Goal: Task Accomplishment & Management: Manage account settings

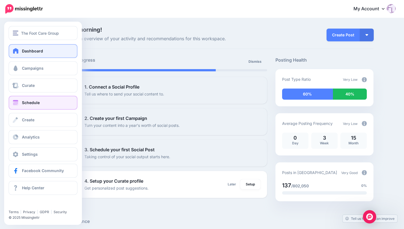
click at [36, 104] on span "Schedule" at bounding box center [31, 102] width 18 height 5
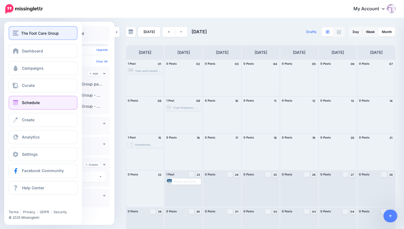
click at [17, 32] on img "button" at bounding box center [16, 33] width 6 height 5
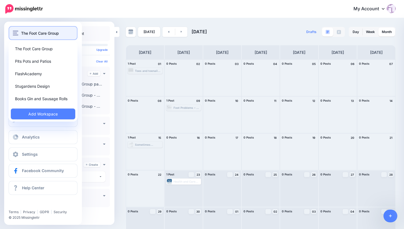
click at [47, 34] on span "The Foot Care Group" at bounding box center [40, 33] width 38 height 6
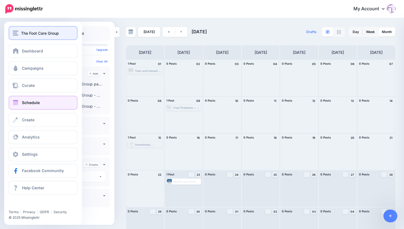
click at [47, 34] on span "The Foot Care Group" at bounding box center [40, 33] width 38 height 6
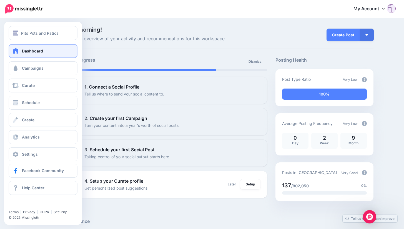
click at [40, 51] on span "Dashboard" at bounding box center [32, 51] width 21 height 5
click at [38, 103] on span "Schedule" at bounding box center [31, 102] width 18 height 5
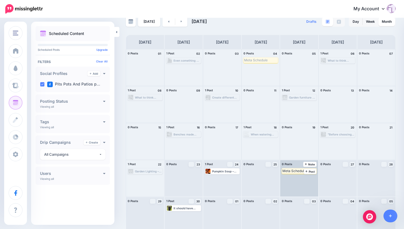
scroll to position [15, 0]
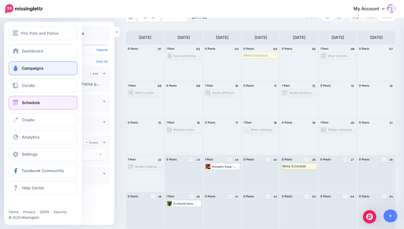
click at [33, 69] on span "Campaigns" at bounding box center [33, 68] width 22 height 5
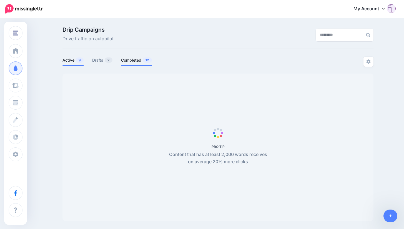
click at [136, 60] on link "Completed 12" at bounding box center [136, 60] width 31 height 7
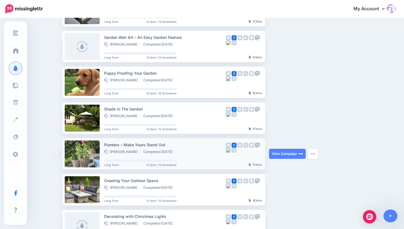
scroll to position [195, 0]
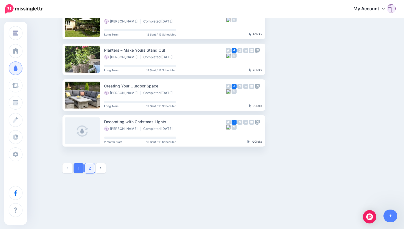
click at [92, 167] on link "2" at bounding box center [90, 168] width 10 height 10
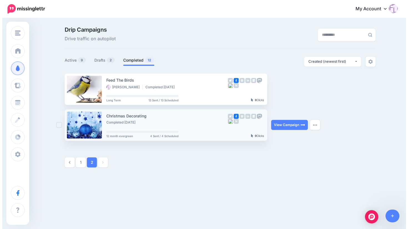
scroll to position [0, 0]
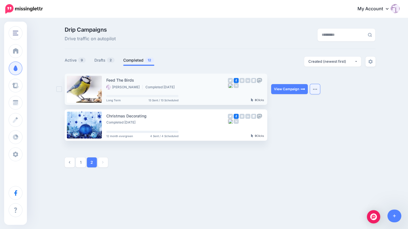
click at [314, 89] on img "button" at bounding box center [315, 89] width 4 height 2
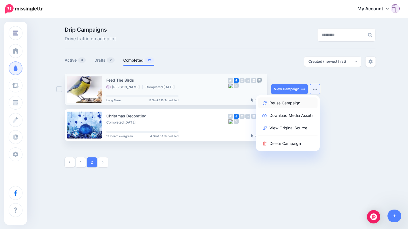
click at [284, 103] on link "Reuse Campaign" at bounding box center [287, 103] width 59 height 11
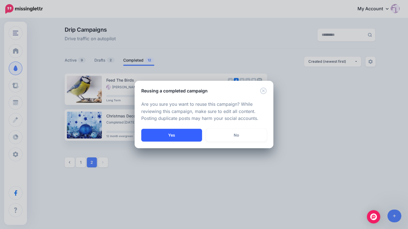
click at [167, 136] on button "Yes" at bounding box center [171, 135] width 61 height 13
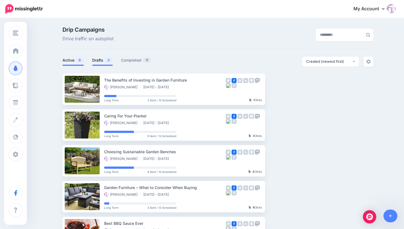
click at [102, 61] on link "Drafts 3" at bounding box center [102, 60] width 21 height 7
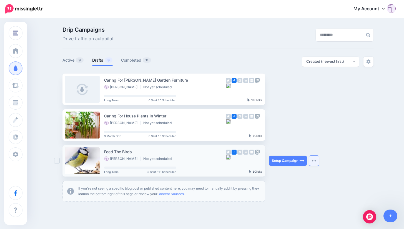
click at [317, 160] on img "button" at bounding box center [314, 161] width 4 height 2
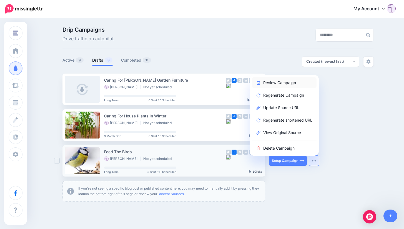
click at [293, 83] on link "Review Campaign" at bounding box center [284, 82] width 65 height 11
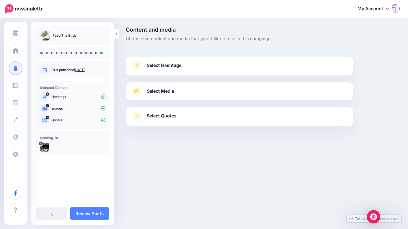
click at [163, 66] on span "Select Hashtags" at bounding box center [164, 66] width 35 height 8
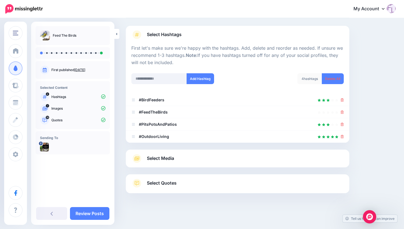
scroll to position [31, 0]
drag, startPoint x: 164, startPoint y: 156, endPoint x: 168, endPoint y: 156, distance: 3.9
click at [164, 156] on span "Select Media" at bounding box center [160, 159] width 27 height 8
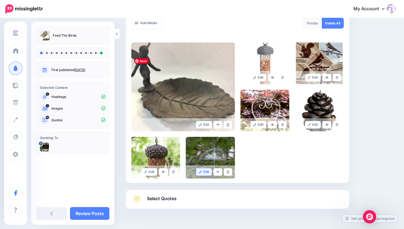
scroll to position [114, 0]
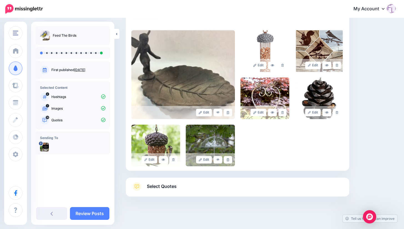
click at [167, 186] on span "Select Quotes" at bounding box center [162, 187] width 30 height 8
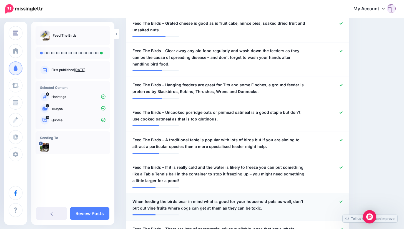
scroll to position [362, 0]
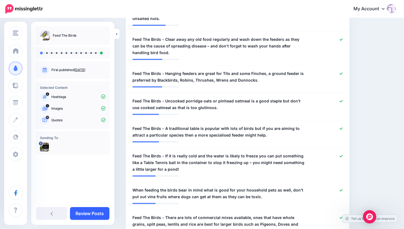
click at [92, 214] on link "Review Posts" at bounding box center [89, 213] width 39 height 13
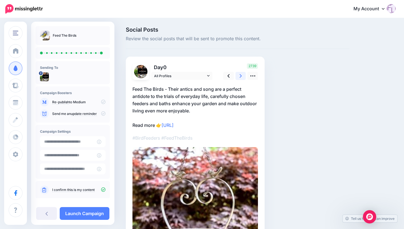
click at [240, 76] on icon at bounding box center [241, 76] width 2 height 6
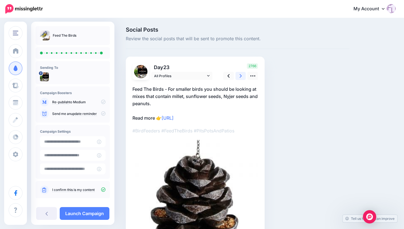
click at [240, 76] on icon at bounding box center [241, 76] width 2 height 6
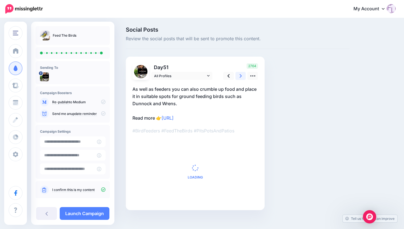
click at [240, 76] on icon at bounding box center [241, 76] width 2 height 6
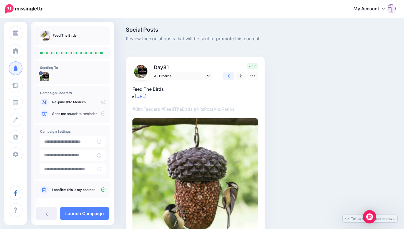
click at [230, 75] on link at bounding box center [228, 76] width 11 height 8
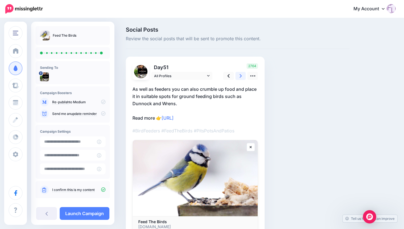
click at [240, 75] on icon at bounding box center [241, 76] width 2 height 4
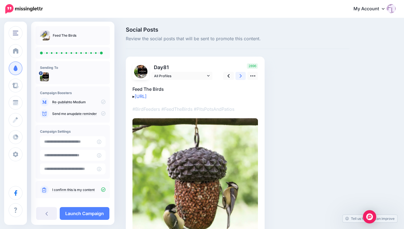
click at [240, 75] on icon at bounding box center [241, 76] width 2 height 4
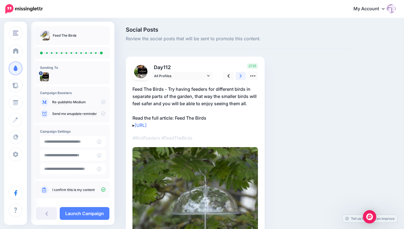
click at [241, 80] on link at bounding box center [241, 76] width 11 height 8
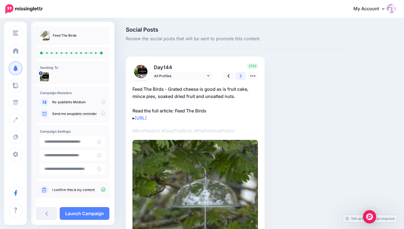
click at [240, 75] on icon at bounding box center [241, 76] width 2 height 6
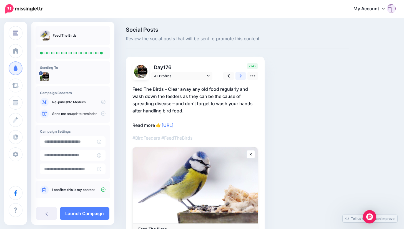
click at [240, 75] on icon at bounding box center [241, 76] width 2 height 6
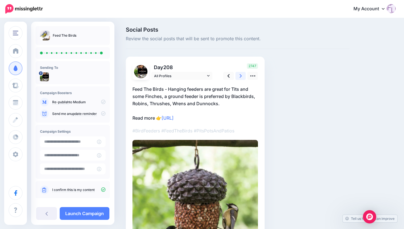
click at [240, 75] on icon at bounding box center [241, 76] width 2 height 6
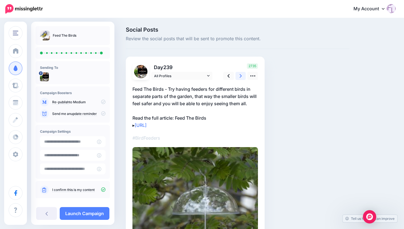
click at [240, 75] on icon at bounding box center [241, 76] width 2 height 6
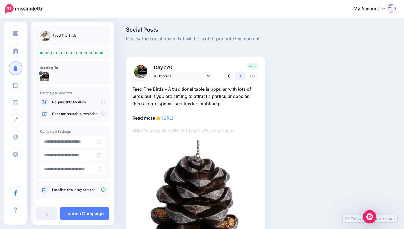
click at [240, 75] on icon at bounding box center [241, 76] width 2 height 6
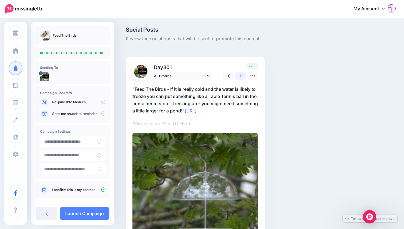
click at [240, 75] on icon at bounding box center [241, 76] width 2 height 6
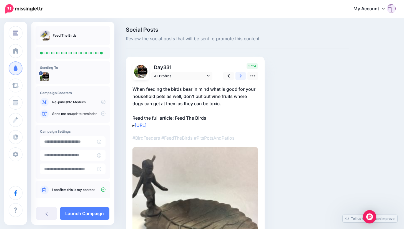
click at [240, 75] on icon at bounding box center [241, 76] width 2 height 6
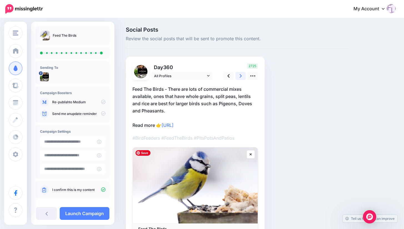
scroll to position [42, 0]
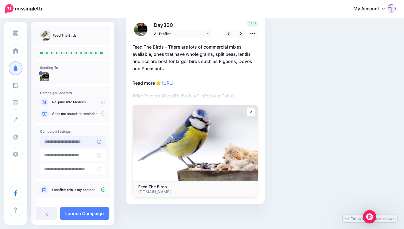
click at [80, 143] on input "text" at bounding box center [68, 141] width 57 height 11
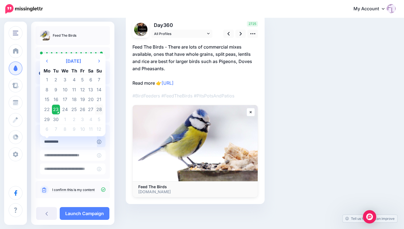
click at [100, 108] on td "28" at bounding box center [99, 110] width 8 height 10
type input "**********"
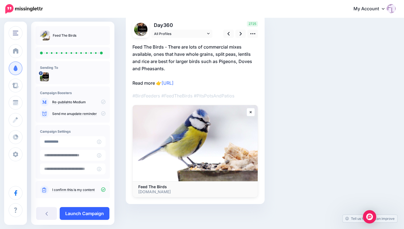
click at [93, 213] on link "Launch Campaign" at bounding box center [85, 213] width 50 height 13
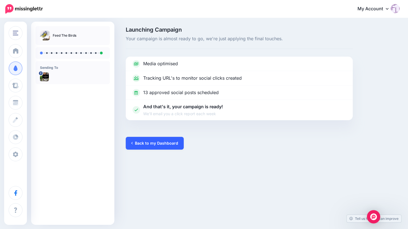
click at [171, 144] on link "Back to my Dashboard" at bounding box center [155, 143] width 58 height 13
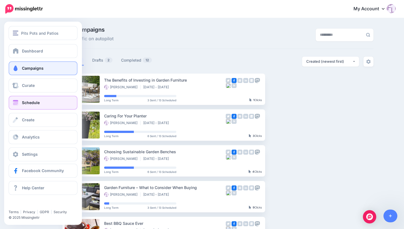
click at [51, 102] on link "Schedule" at bounding box center [43, 103] width 69 height 14
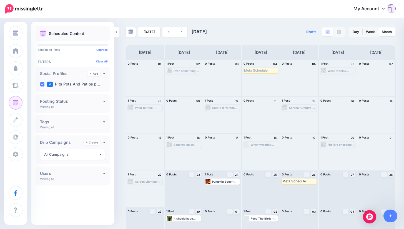
scroll to position [15, 0]
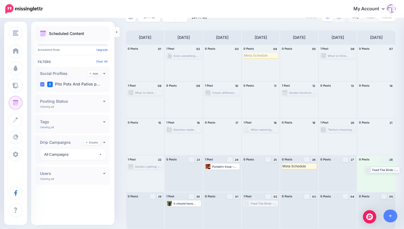
drag, startPoint x: 380, startPoint y: 173, endPoint x: 383, endPoint y: 171, distance: 3.4
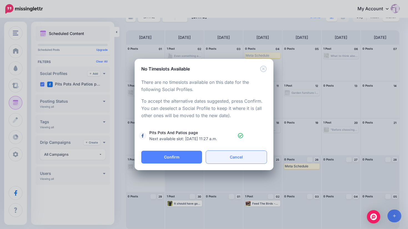
drag, startPoint x: 383, startPoint y: 171, endPoint x: 236, endPoint y: 157, distance: 147.1
click at [236, 157] on link "Cancel" at bounding box center [236, 157] width 61 height 13
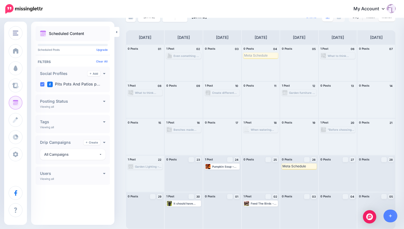
drag, startPoint x: 50, startPoint y: 54, endPoint x: 51, endPoint y: 51, distance: 3.5
click at [51, 51] on div "Scheduled Content Scheduled Posts Upgrade Tags" at bounding box center [72, 112] width 83 height 173
click at [74, 185] on div "Users Add Viewing all Tricia Smith Tabitha Dunn" at bounding box center [73, 176] width 74 height 18
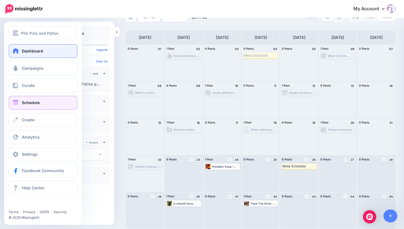
click at [30, 51] on span "Dashboard" at bounding box center [32, 51] width 21 height 5
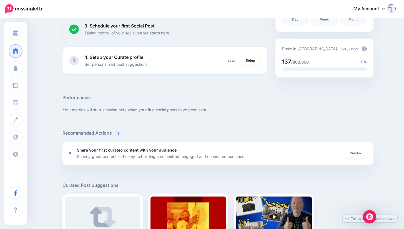
scroll to position [116, 0]
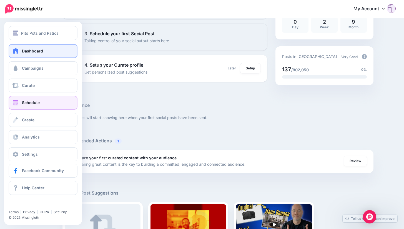
click at [31, 103] on span "Schedule" at bounding box center [31, 102] width 18 height 5
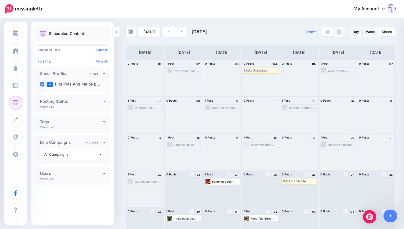
click at [104, 101] on icon at bounding box center [104, 101] width 2 height 1
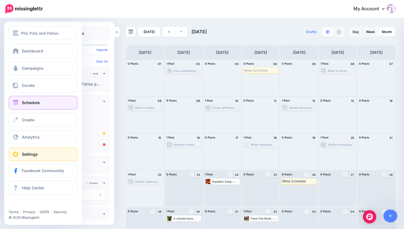
click at [34, 154] on span "Settings" at bounding box center [30, 154] width 16 height 5
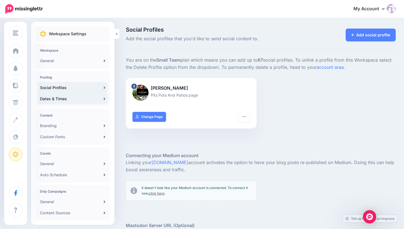
click at [61, 98] on link "Dates & Times" at bounding box center [73, 98] width 70 height 11
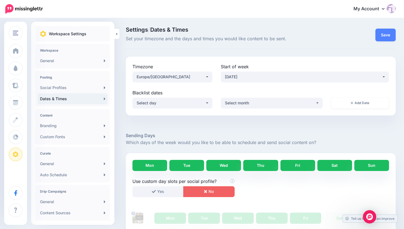
drag, startPoint x: 372, startPoint y: 163, endPoint x: 374, endPoint y: 166, distance: 4.4
click at [372, 163] on link "Sun" at bounding box center [372, 165] width 35 height 11
click at [389, 35] on button "Save" at bounding box center [386, 35] width 20 height 13
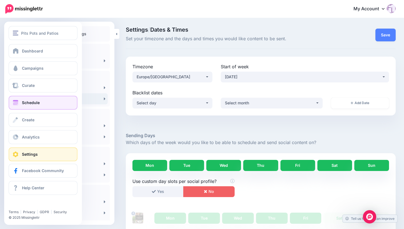
click at [32, 103] on span "Schedule" at bounding box center [31, 102] width 18 height 5
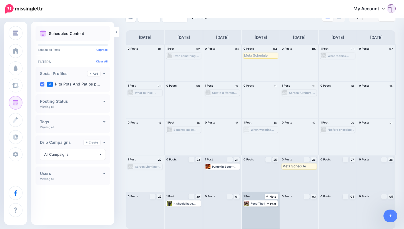
scroll to position [15, 0]
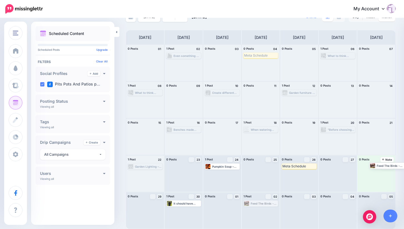
drag, startPoint x: 260, startPoint y: 203, endPoint x: 385, endPoint y: 165, distance: 129.9
